Goal: Check status: Check status

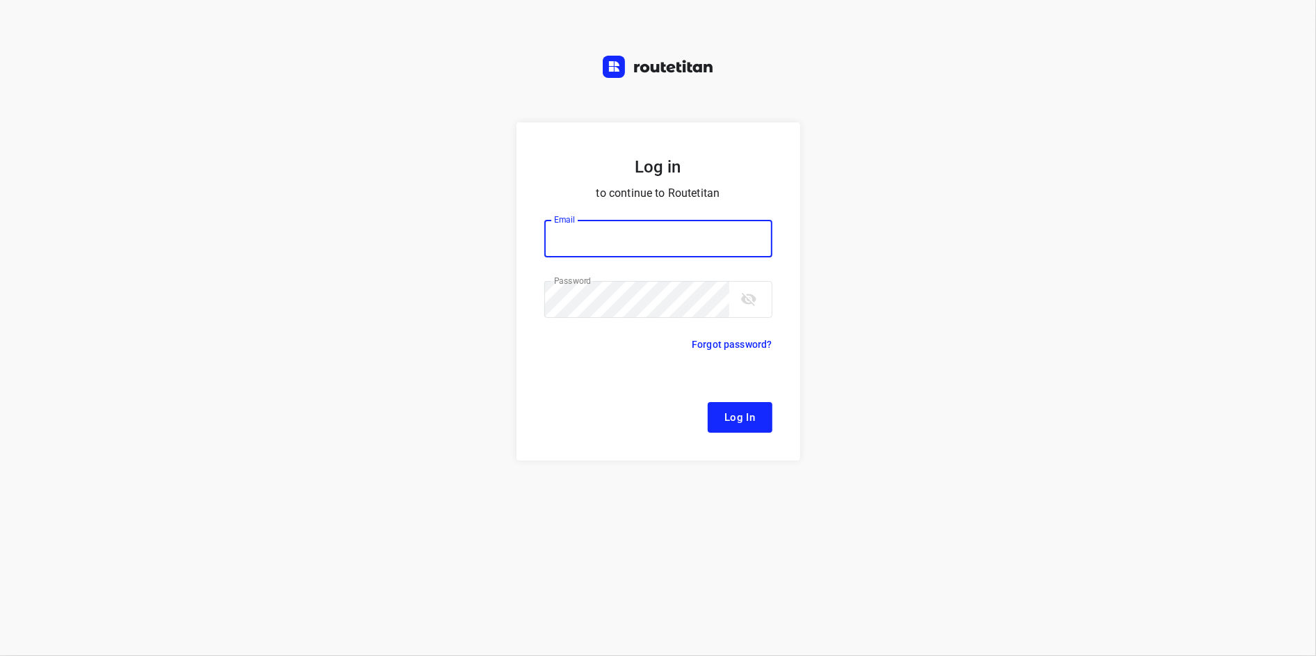
type input "[EMAIL_ADDRESS][DOMAIN_NAME]"
click at [753, 406] on button "Log In" at bounding box center [740, 417] width 65 height 31
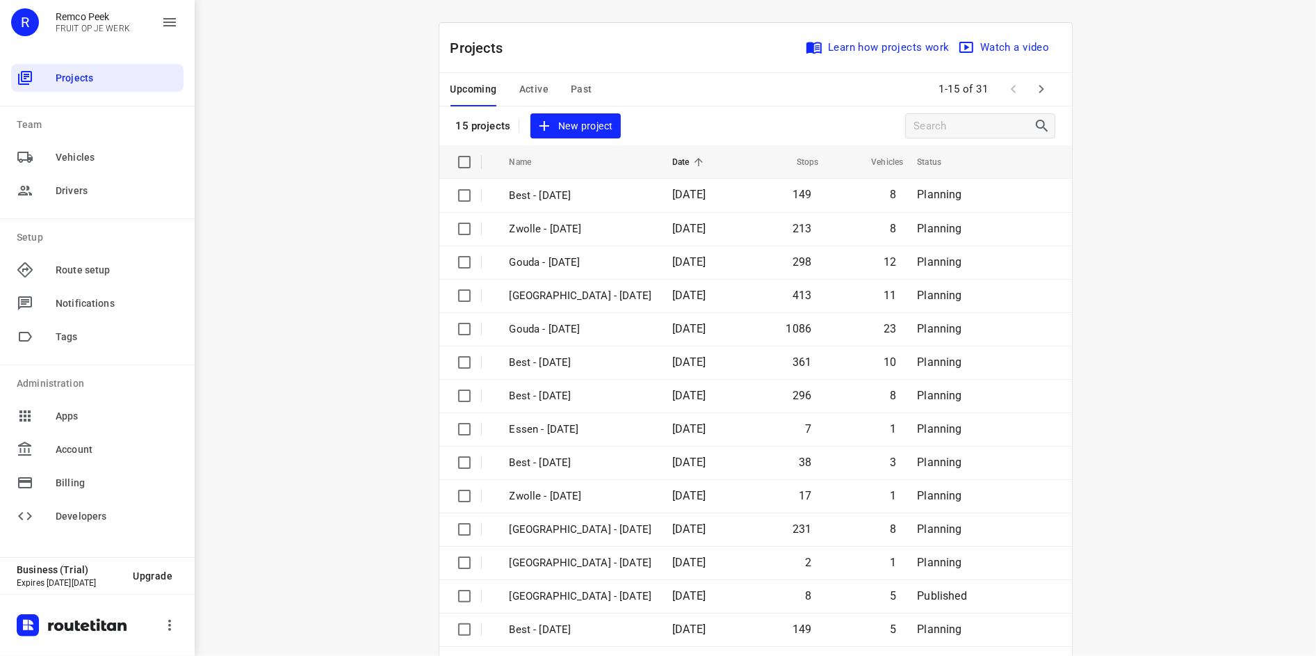
click at [589, 90] on div "Upcoming Active Past" at bounding box center [532, 89] width 164 height 33
click at [578, 92] on span "Past" at bounding box center [582, 89] width 22 height 17
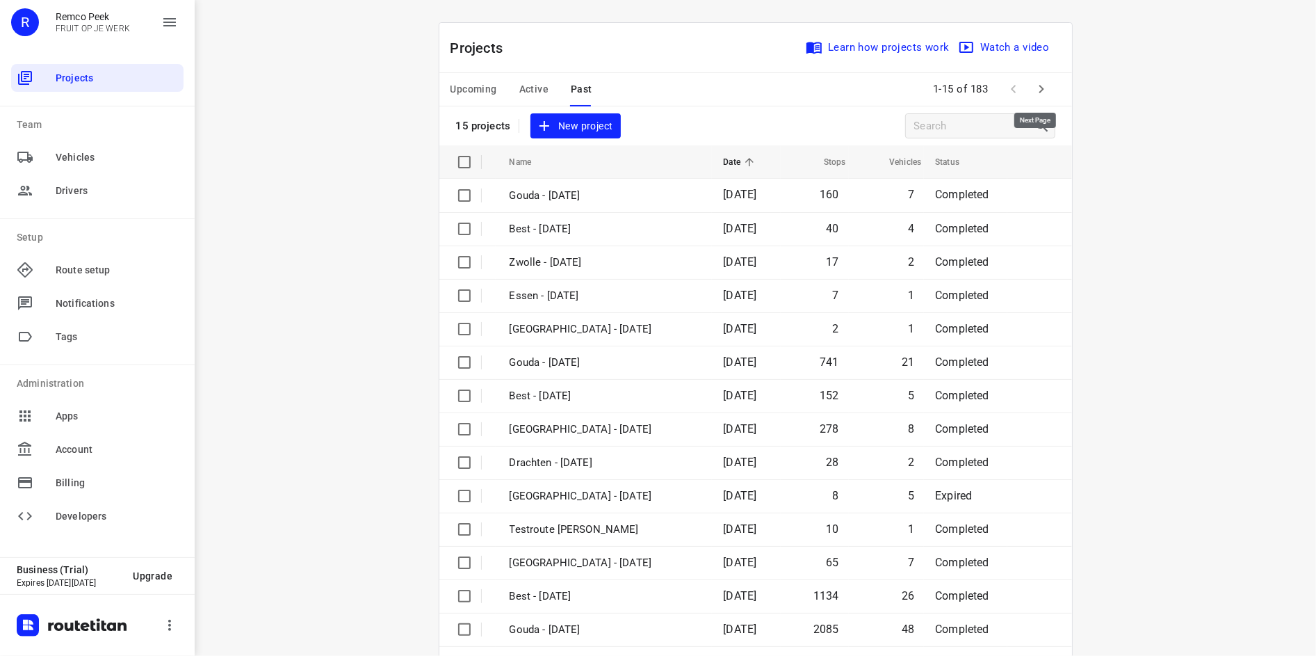
click at [1039, 93] on icon "button" at bounding box center [1041, 89] width 17 height 17
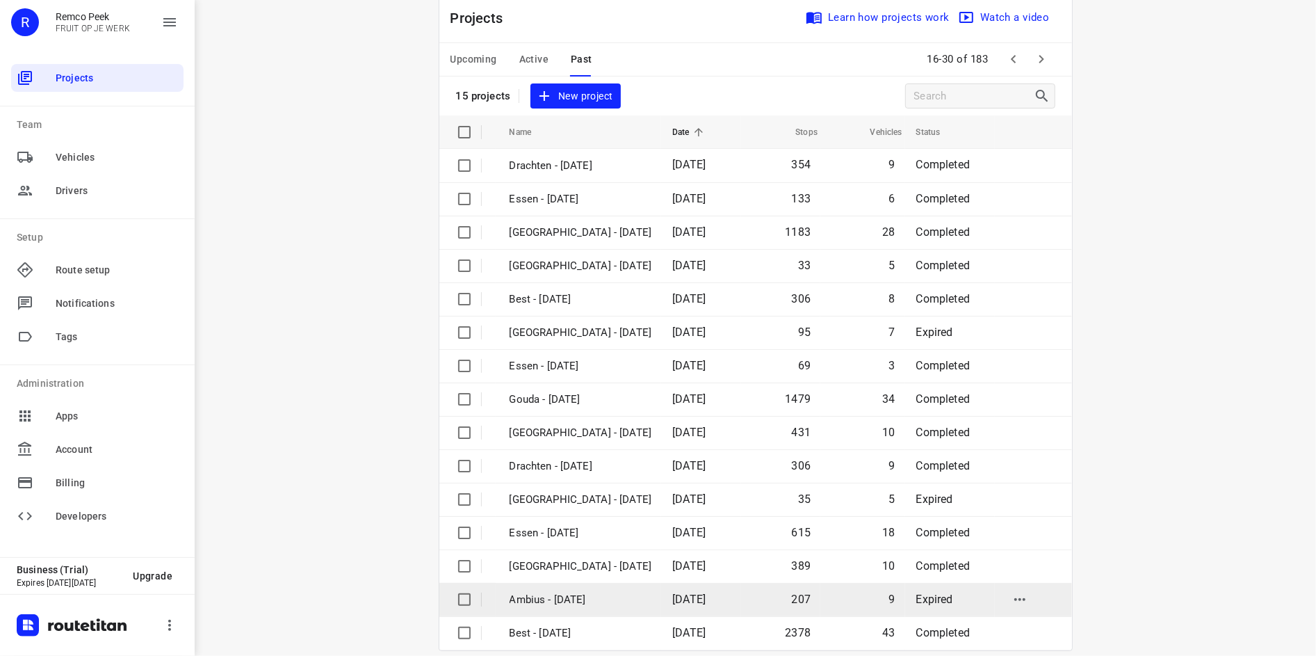
scroll to position [47, 0]
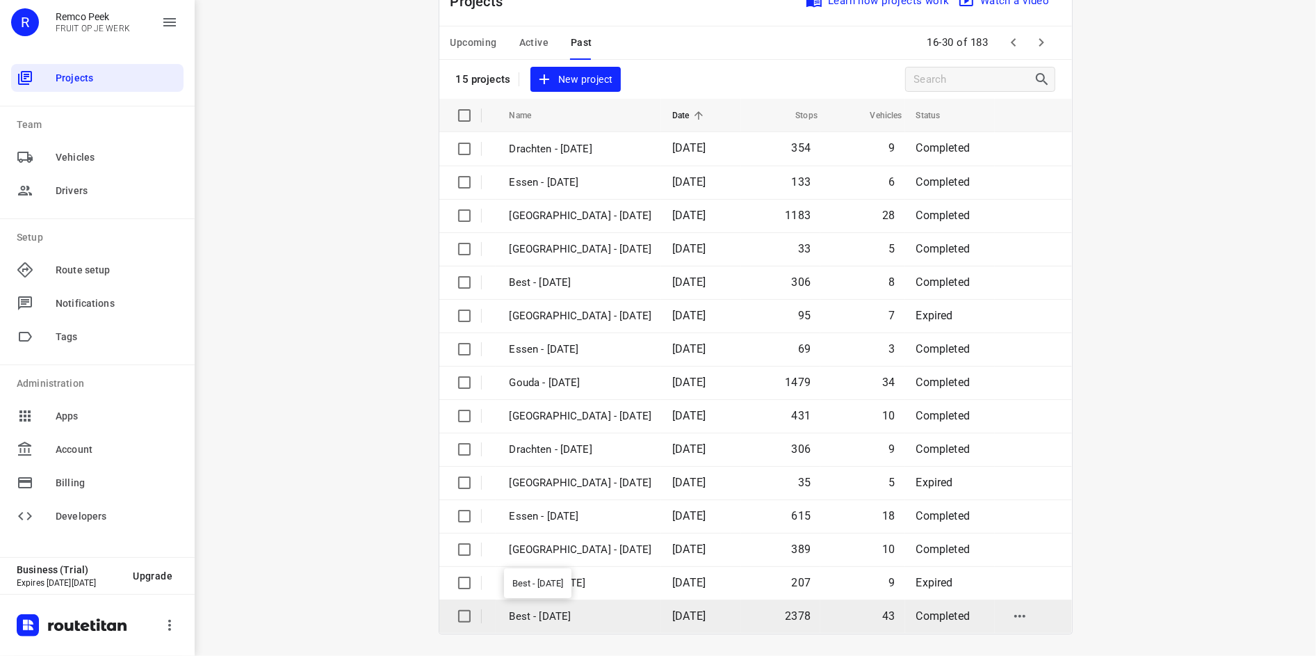
click at [598, 615] on p "Best - [DATE]" at bounding box center [581, 616] width 143 height 16
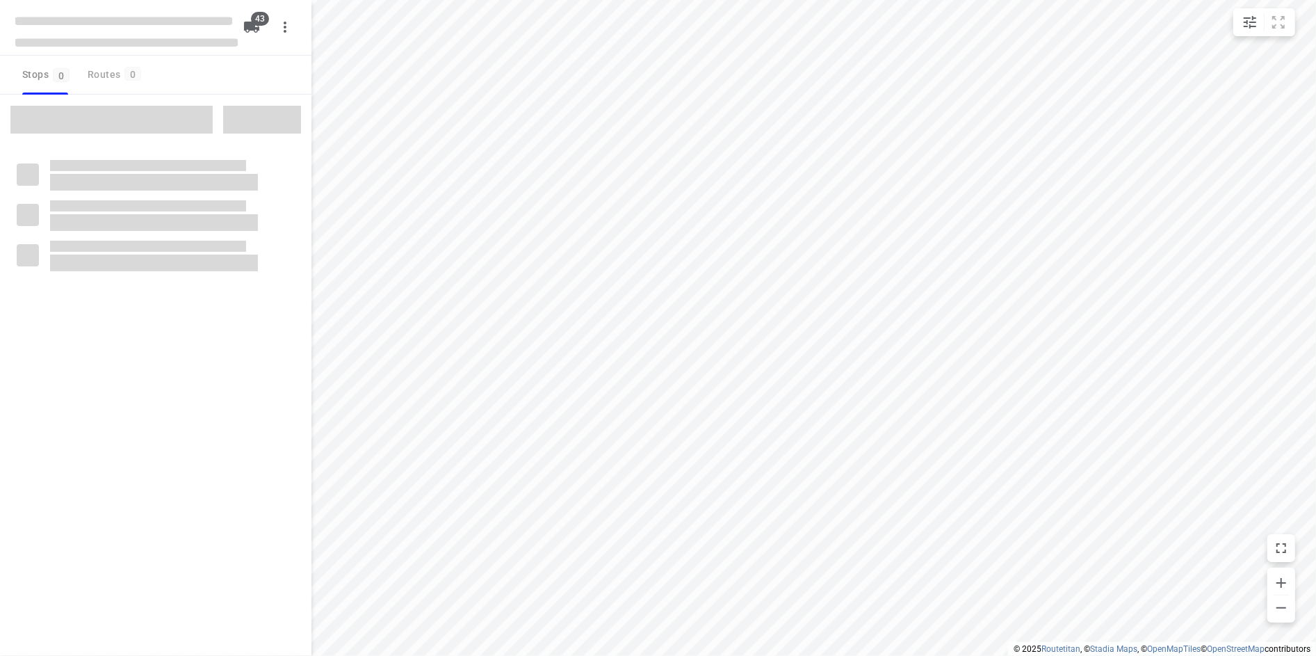
checkbox input "true"
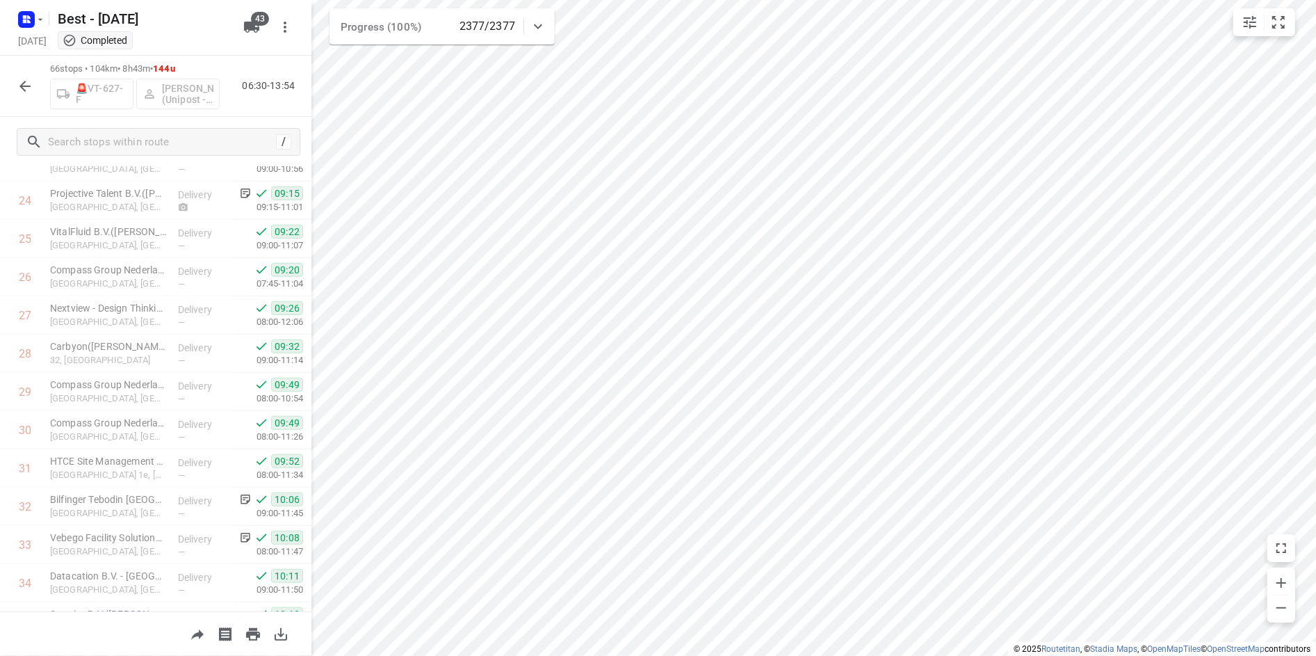
scroll to position [835, 0]
